Goal: Use online tool/utility: Utilize a website feature to perform a specific function

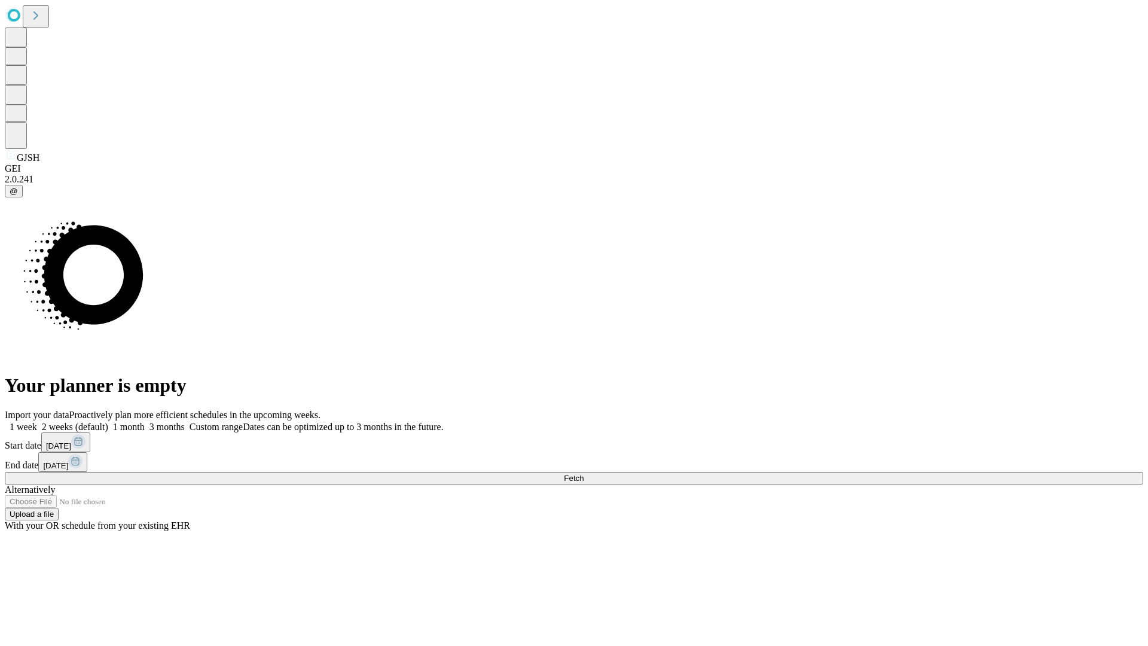
click at [584, 474] on span "Fetch" at bounding box center [574, 478] width 20 height 9
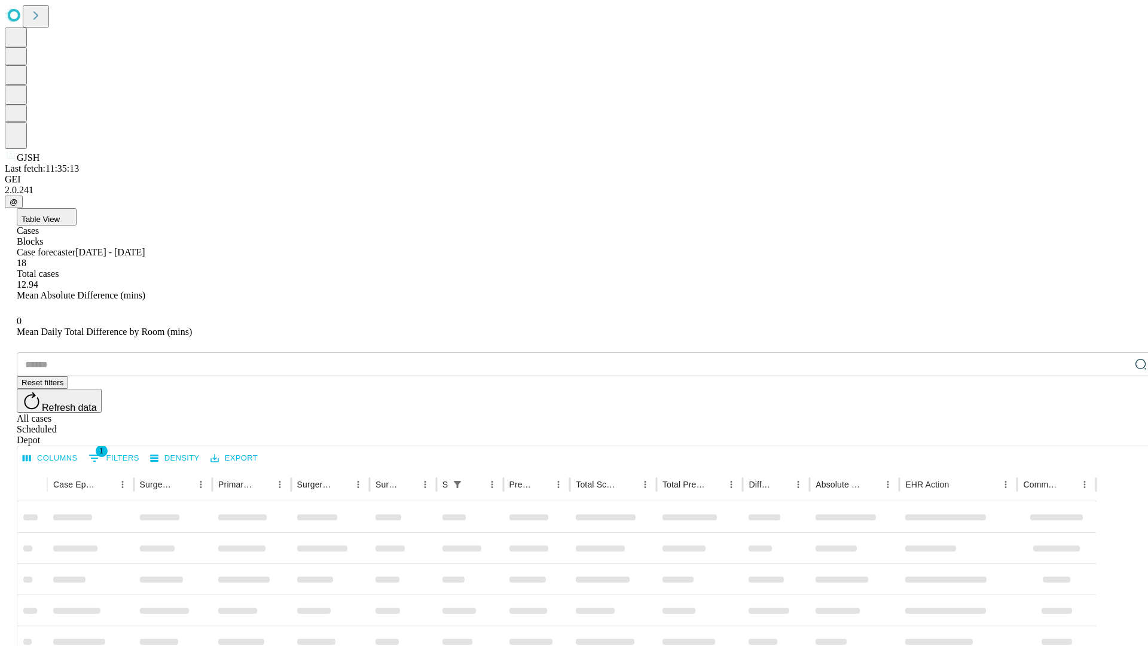
click at [60, 215] on span "Table View" at bounding box center [41, 219] width 38 height 9
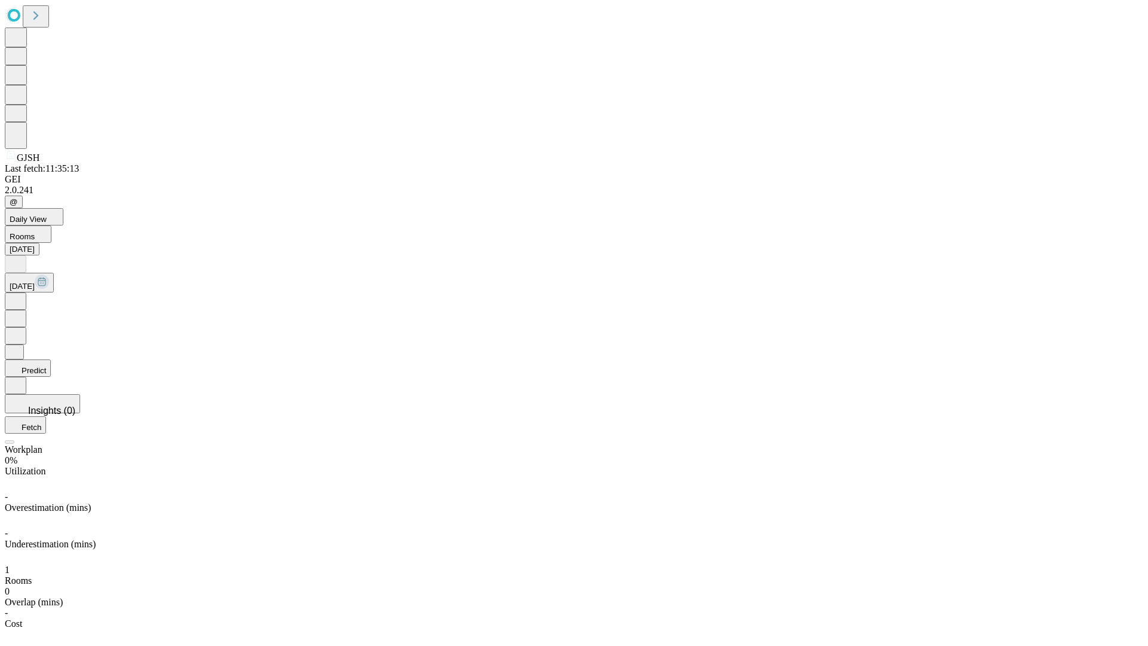
click at [51, 359] on button "Predict" at bounding box center [28, 367] width 46 height 17
